Goal: Contribute content: Add original content to the website for others to see

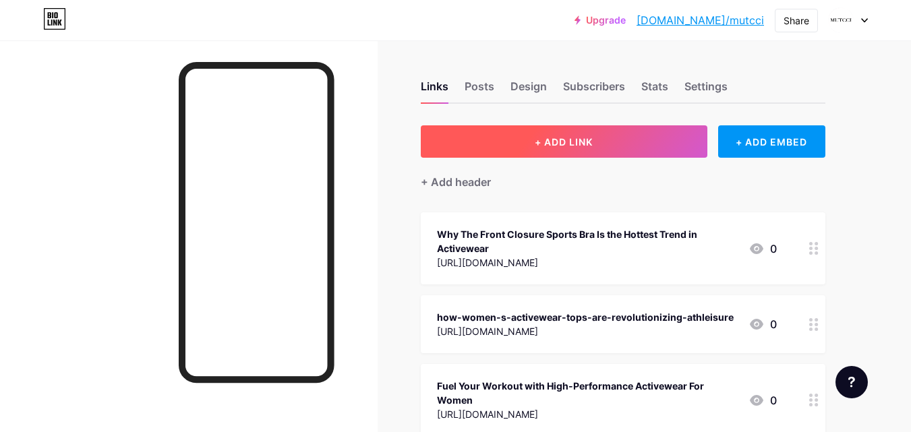
click at [531, 141] on button "+ ADD LINK" at bounding box center [564, 141] width 286 height 32
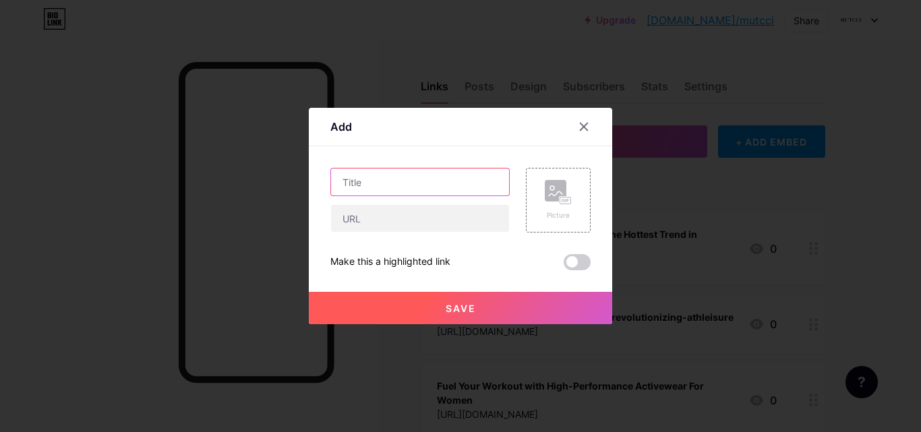
click at [397, 181] on input "text" at bounding box center [420, 182] width 178 height 27
click at [388, 181] on input "text" at bounding box center [420, 182] width 178 height 27
paste input "Flow Freely in Comfort with Pocket Capri Leggings for Yoga Lovers"
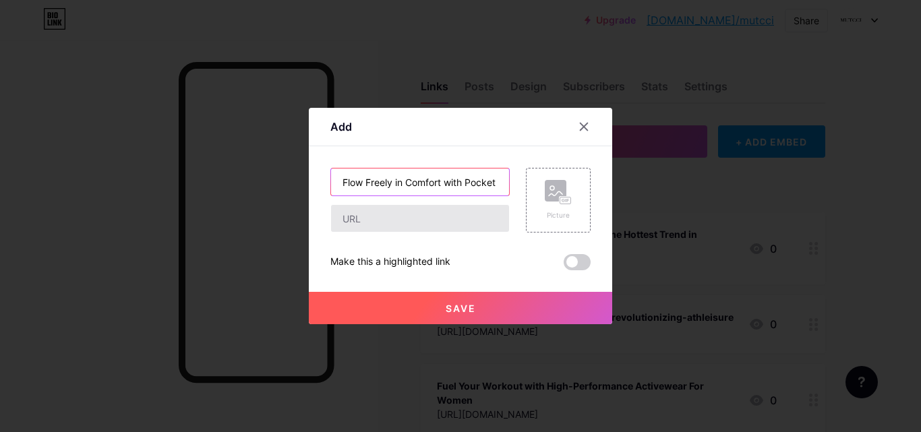
scroll to position [0, 142]
type input "Flow Freely in Comfort with Pocket Capri Leggings for Yoga Lovers"
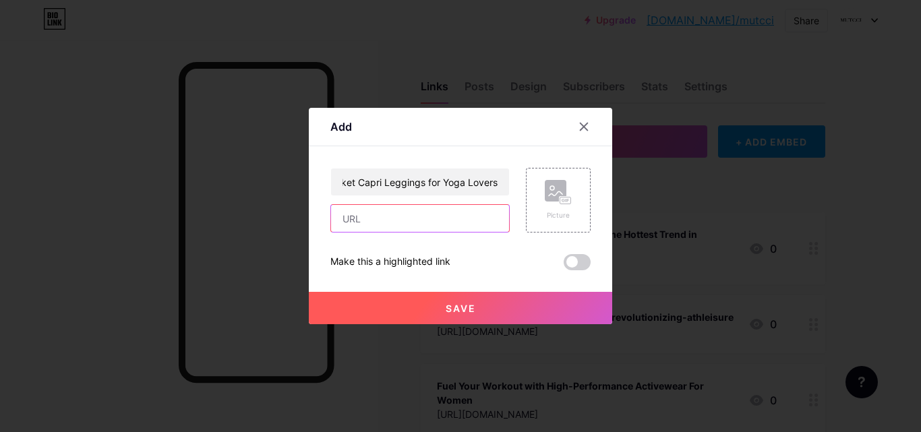
drag, startPoint x: 379, startPoint y: 221, endPoint x: 317, endPoint y: 204, distance: 64.3
click at [379, 221] on input "text" at bounding box center [420, 218] width 178 height 27
paste input "[URL][DOMAIN_NAME]"
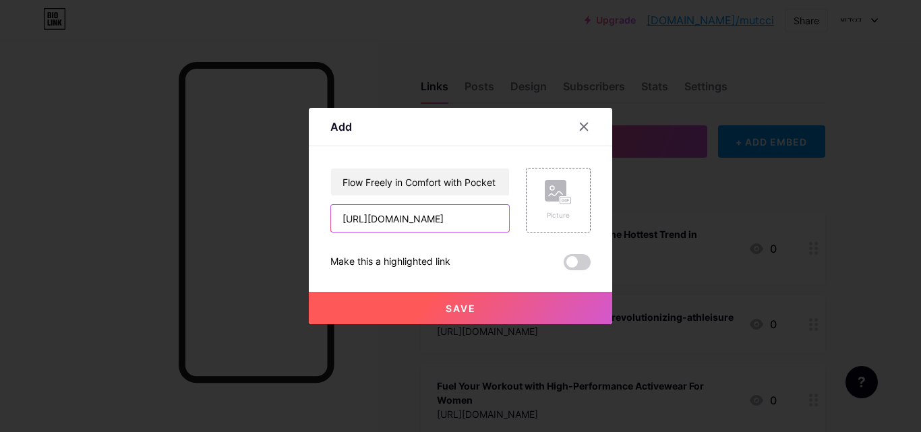
type input "[URL][DOMAIN_NAME]"
click at [446, 301] on button "Save" at bounding box center [460, 308] width 303 height 32
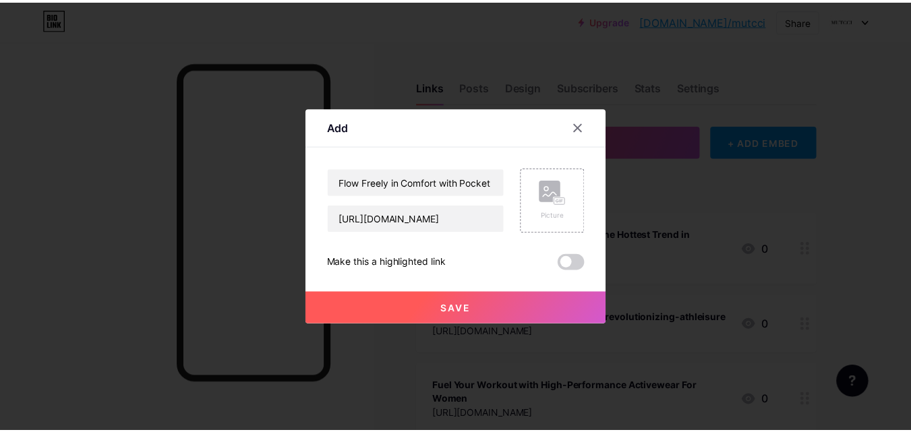
scroll to position [0, 0]
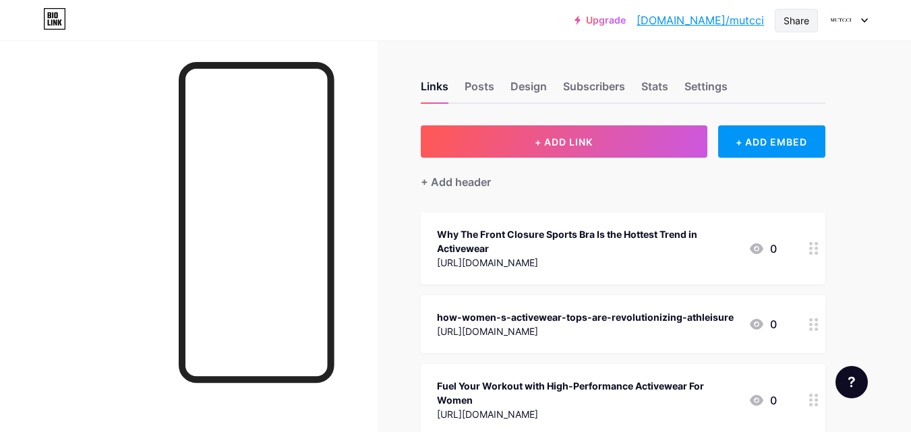
click at [807, 17] on div "Share" at bounding box center [796, 20] width 26 height 14
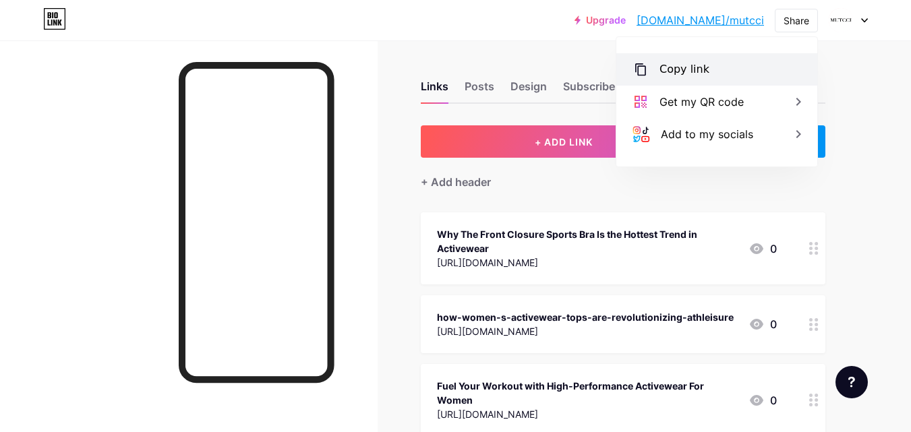
click at [686, 69] on div "Copy link" at bounding box center [684, 69] width 50 height 16
